Goal: Transaction & Acquisition: Purchase product/service

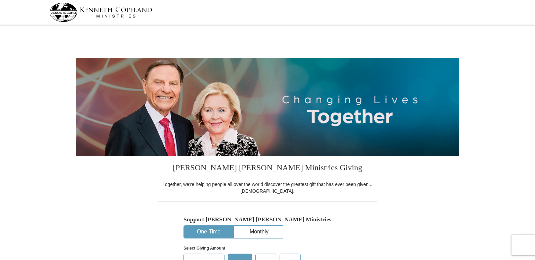
select select "[GEOGRAPHIC_DATA]"
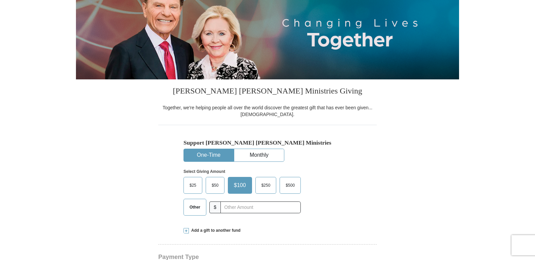
scroll to position [101, 0]
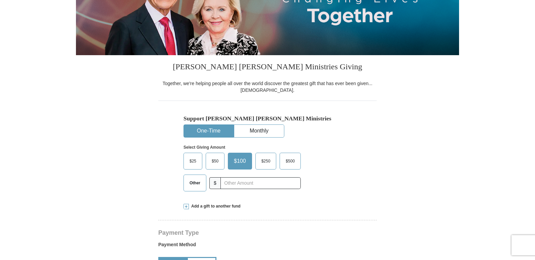
click at [201, 127] on button "One-Time" at bounding box center [209, 131] width 50 height 12
click at [200, 184] on span "Other" at bounding box center [194, 183] width 17 height 10
click at [0, 0] on input "Other" at bounding box center [0, 0] width 0 height 0
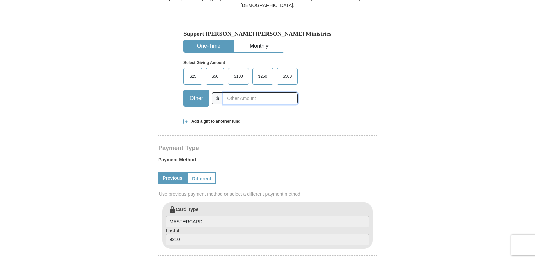
scroll to position [202, 0]
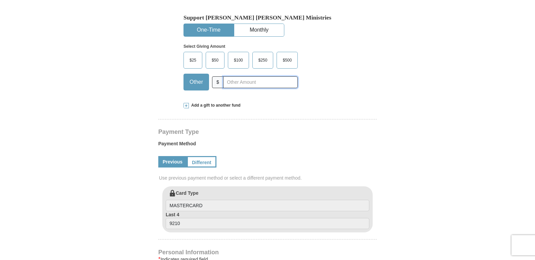
click at [231, 79] on input "text" at bounding box center [260, 82] width 75 height 12
type input "700.00"
click at [185, 106] on span at bounding box center [186, 105] width 5 height 5
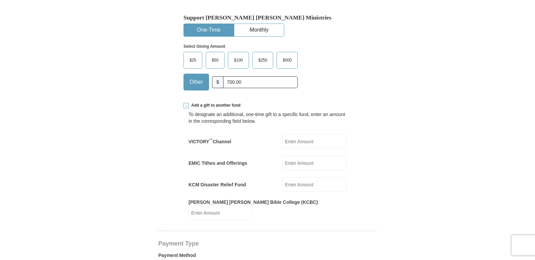
scroll to position [235, 0]
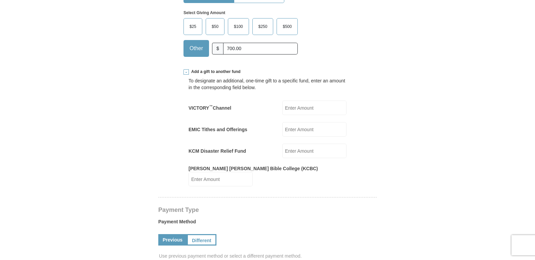
click at [301, 130] on input "EMIC Tithes and Offerings" at bounding box center [314, 129] width 64 height 14
type input "700.00"
click at [244, 46] on input "700.00" at bounding box center [260, 49] width 75 height 12
type input "7"
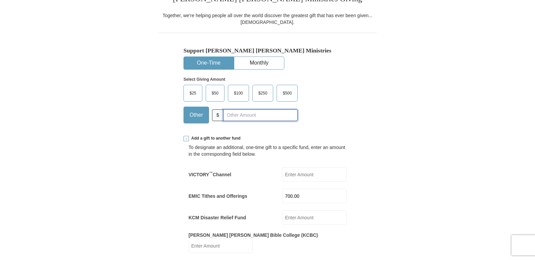
scroll to position [168, 0]
click at [235, 118] on input "text" at bounding box center [260, 116] width 75 height 12
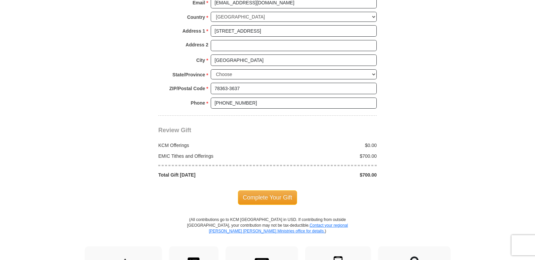
scroll to position [639, 0]
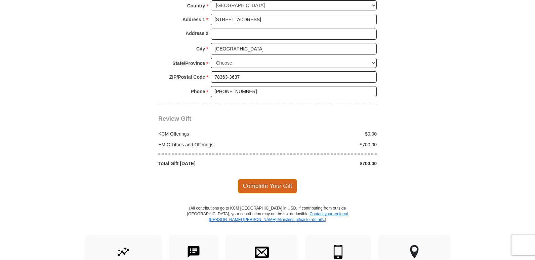
type input "0"
click at [265, 180] on span "Complete Your Gift" at bounding box center [267, 186] width 59 height 14
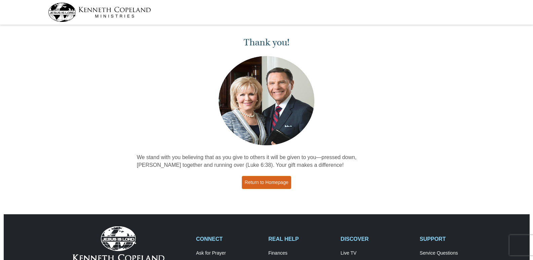
click at [262, 180] on link "Return to Homepage" at bounding box center [267, 182] width 50 height 13
click at [256, 69] on img at bounding box center [266, 100] width 99 height 92
